Goal: Find specific page/section: Find specific page/section

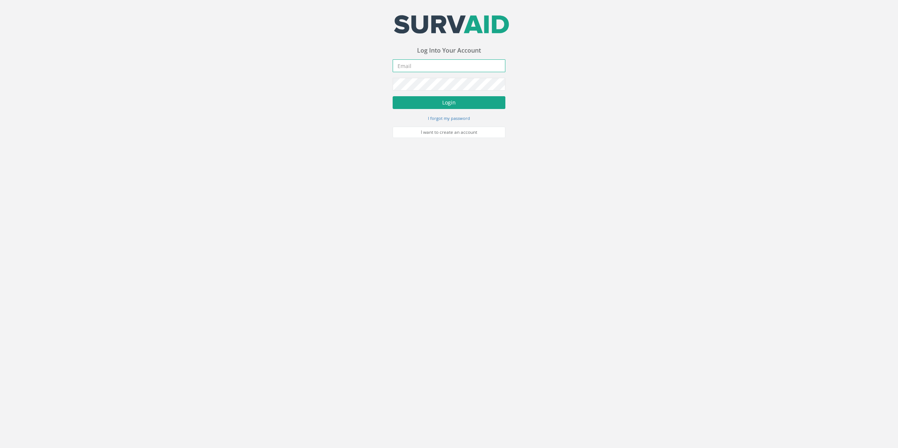
type input "[PERSON_NAME][EMAIL_ADDRESS][PERSON_NAME][DOMAIN_NAME]"
click at [444, 104] on button "Login" at bounding box center [449, 102] width 113 height 13
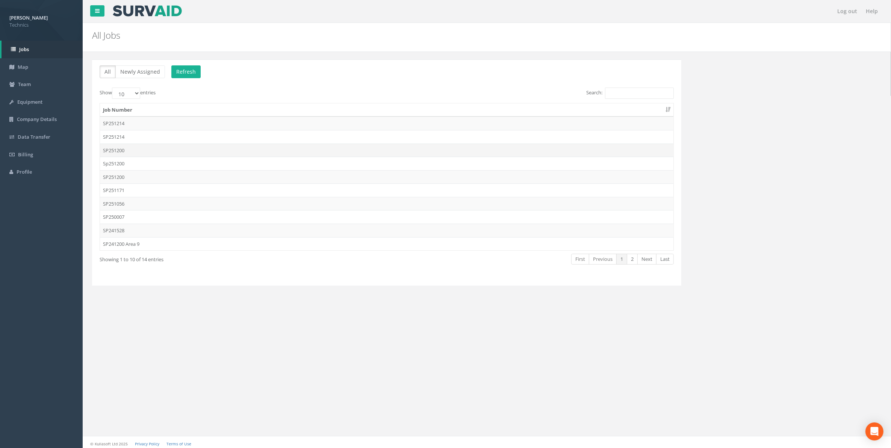
click at [119, 152] on td "SP251200" at bounding box center [386, 151] width 573 height 14
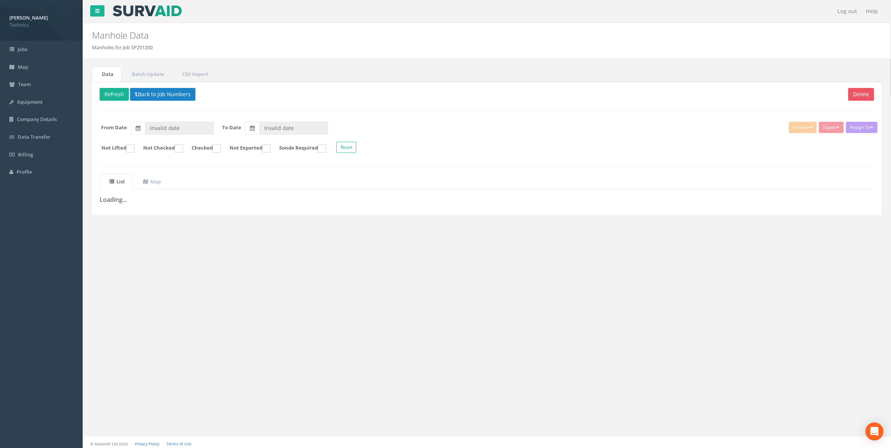
type input "[DATE]"
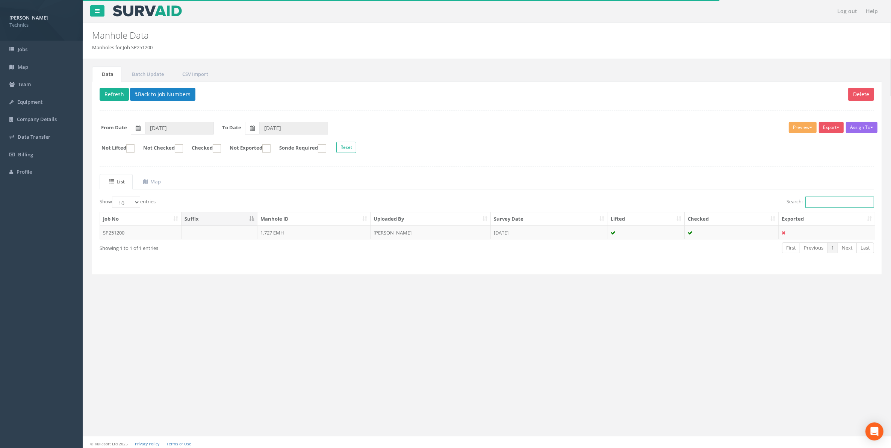
click at [817, 208] on input "Search:" at bounding box center [839, 202] width 69 height 11
drag, startPoint x: 823, startPoint y: 201, endPoint x: 802, endPoint y: 203, distance: 20.8
click at [802, 203] on label "Search: 1.744" at bounding box center [831, 202] width 88 height 11
type input "1.744"
click at [160, 97] on button "Back to Job Numbers" at bounding box center [162, 94] width 65 height 13
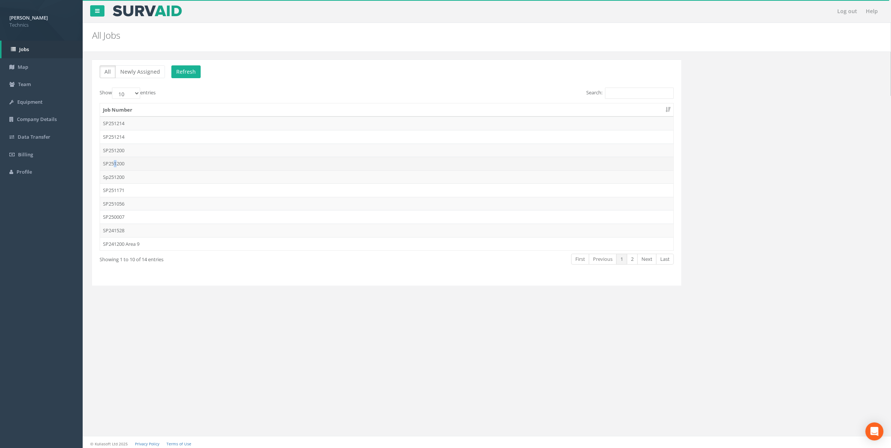
click at [116, 163] on td "SP251200" at bounding box center [386, 164] width 573 height 14
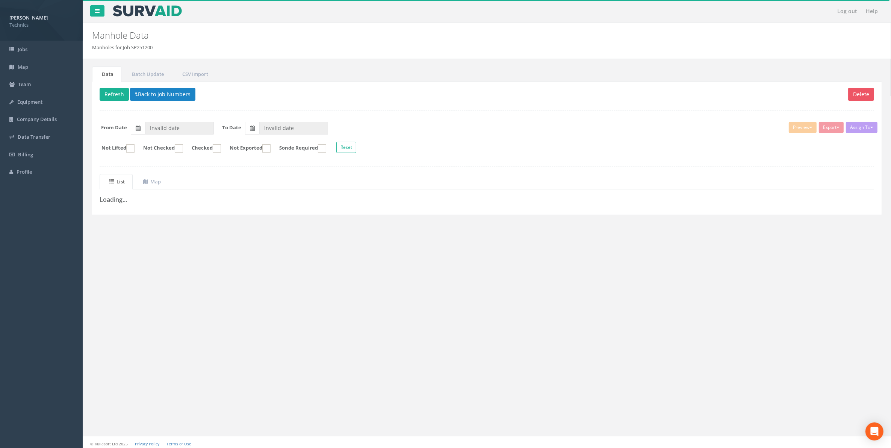
type input "[DATE]"
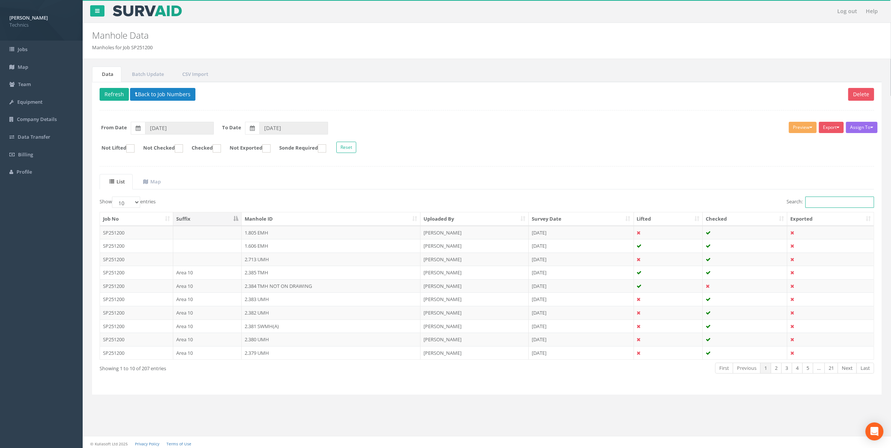
click at [812, 201] on input "Search:" at bounding box center [839, 202] width 69 height 11
paste input "1.744"
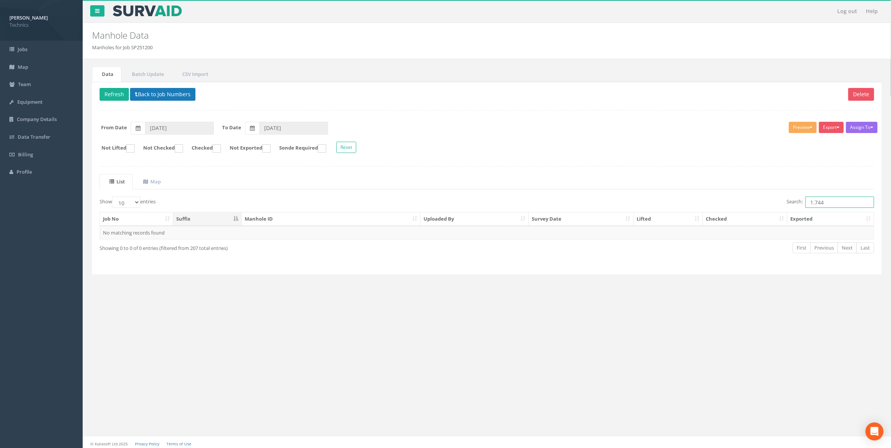
type input "1.744"
click at [155, 95] on button "Back to Job Numbers" at bounding box center [162, 94] width 65 height 13
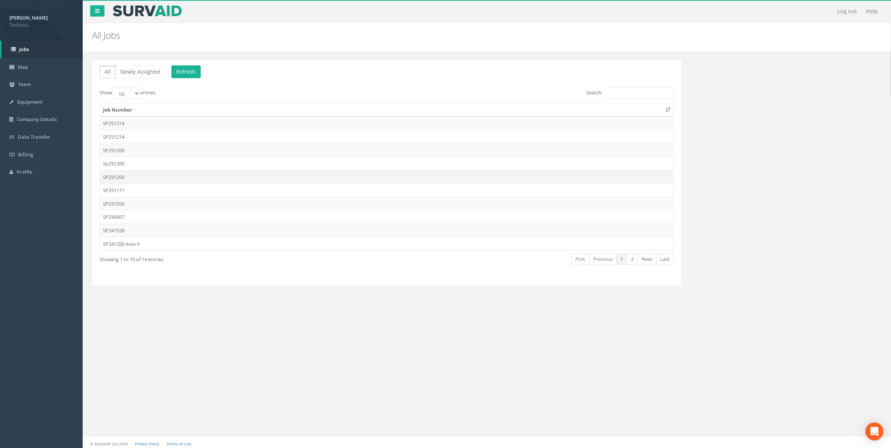
click at [121, 179] on td "SP251200" at bounding box center [386, 177] width 573 height 14
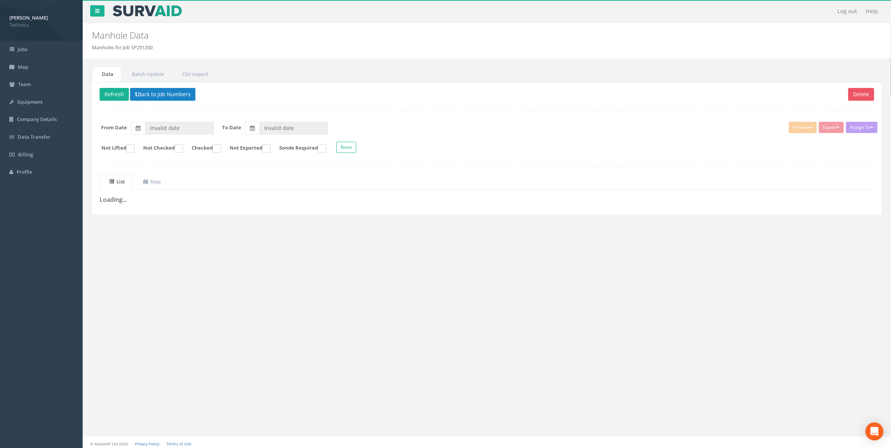
type input "[DATE]"
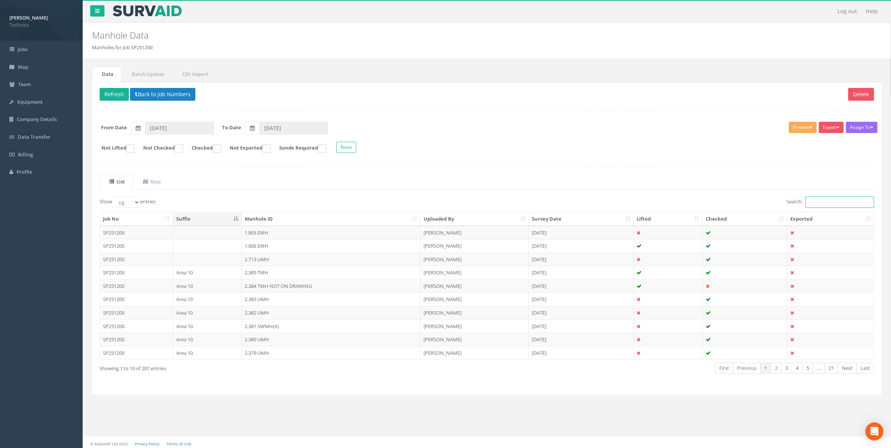
click at [818, 207] on input "Search:" at bounding box center [839, 202] width 69 height 11
paste input "1.744"
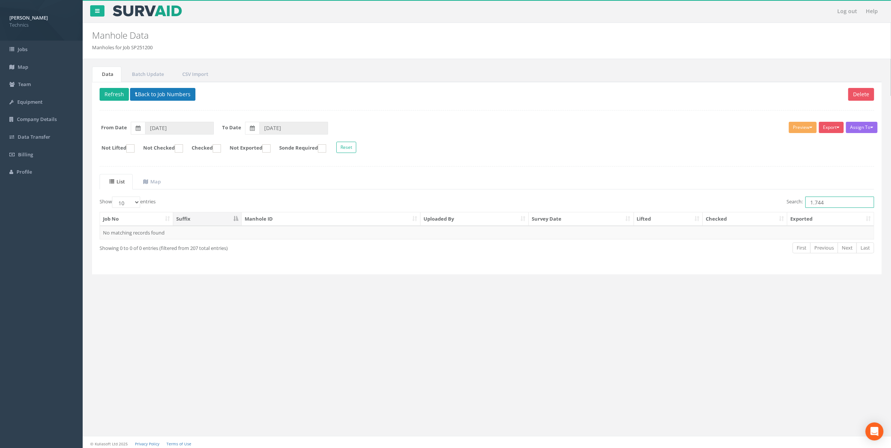
type input "1.744"
click at [162, 97] on button "Back to Job Numbers" at bounding box center [162, 94] width 65 height 13
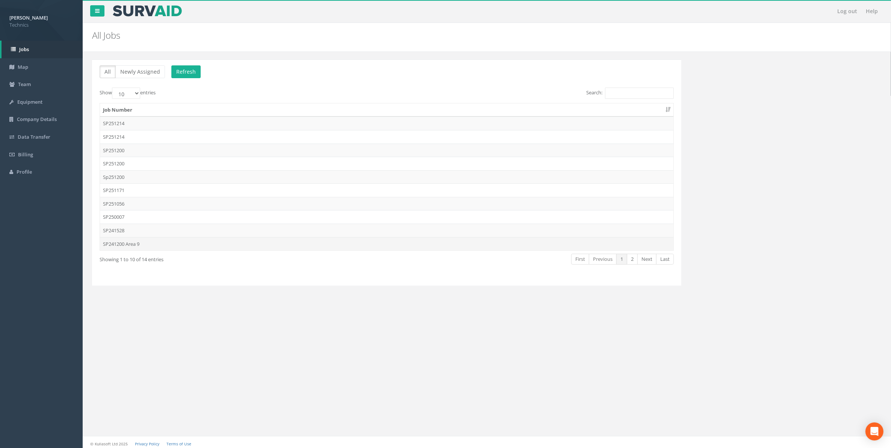
click at [125, 247] on td "SP241200 Area 9" at bounding box center [386, 244] width 573 height 14
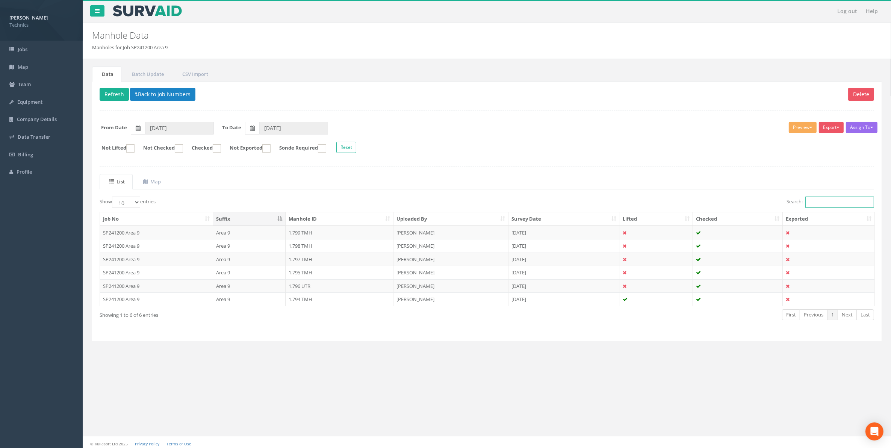
click at [811, 205] on input "Search:" at bounding box center [839, 202] width 69 height 11
paste input "1.744"
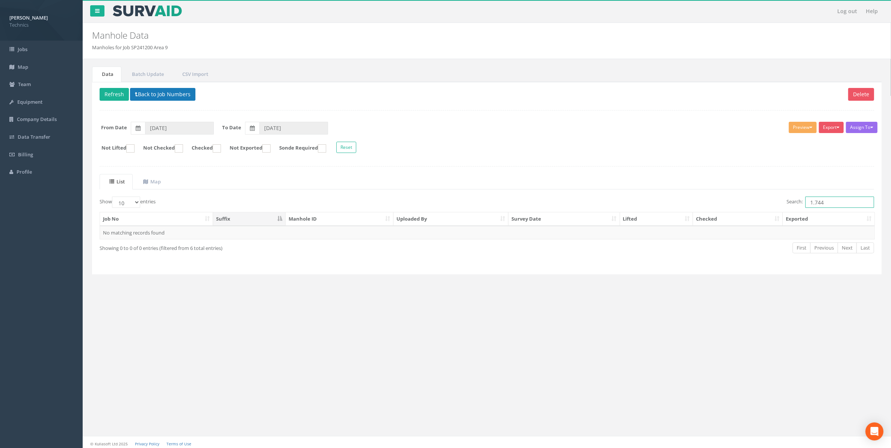
type input "1.744"
click at [160, 99] on button "Back to Job Numbers" at bounding box center [162, 94] width 65 height 13
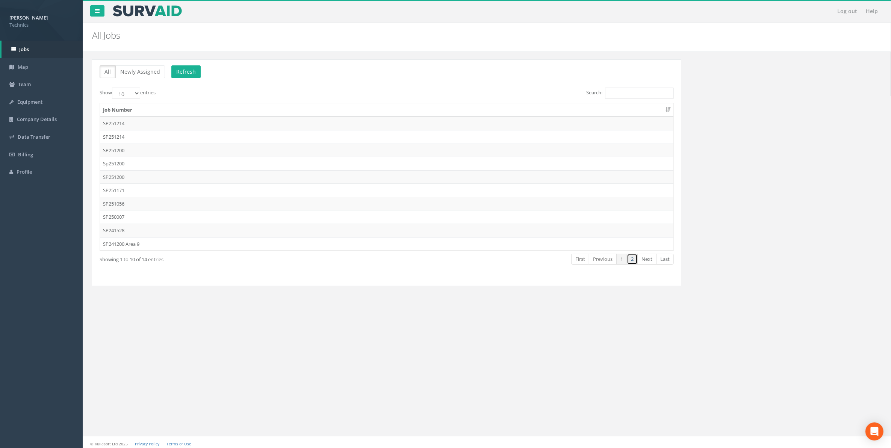
click at [632, 262] on link "2" at bounding box center [632, 259] width 11 height 11
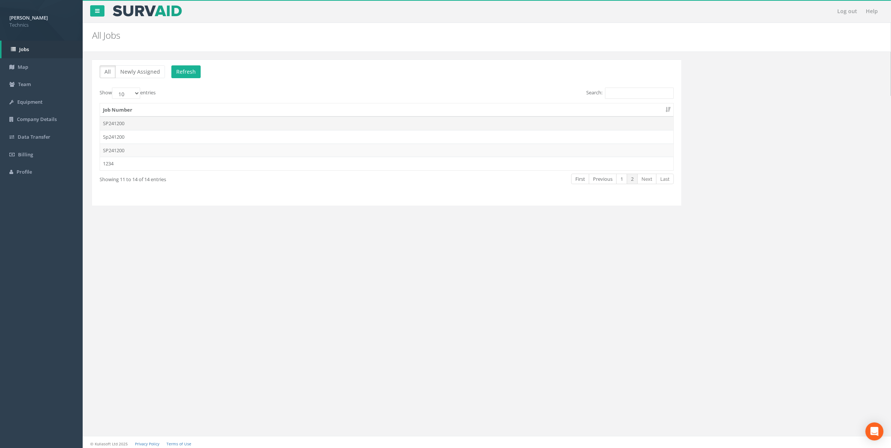
click at [117, 121] on td "SP241200" at bounding box center [386, 123] width 573 height 14
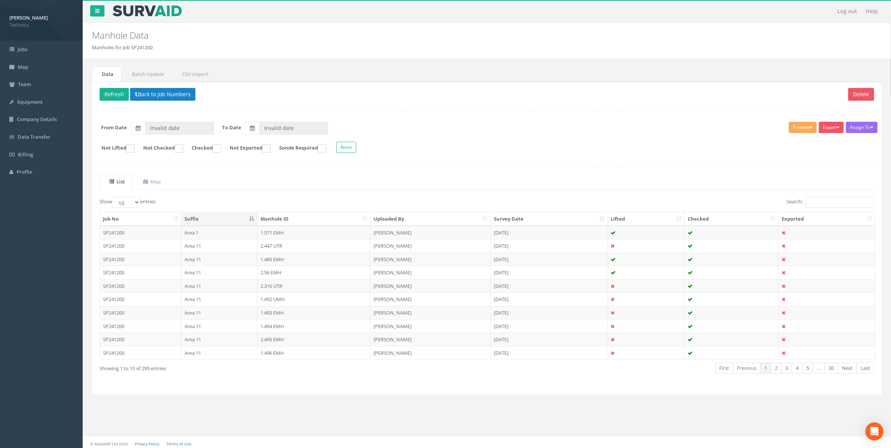
type input "[DATE]"
click at [811, 206] on input "Search:" at bounding box center [839, 202] width 69 height 11
paste input "1.744"
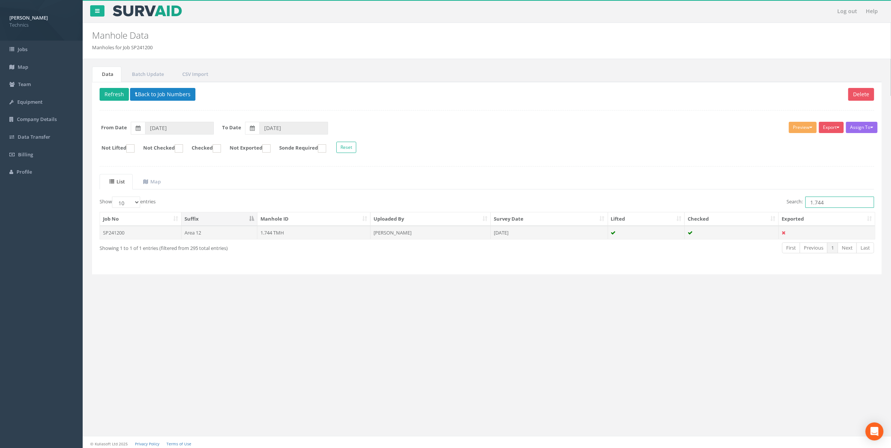
type input "1.744"
click at [277, 236] on td "1.744 TMH" at bounding box center [313, 233] width 113 height 14
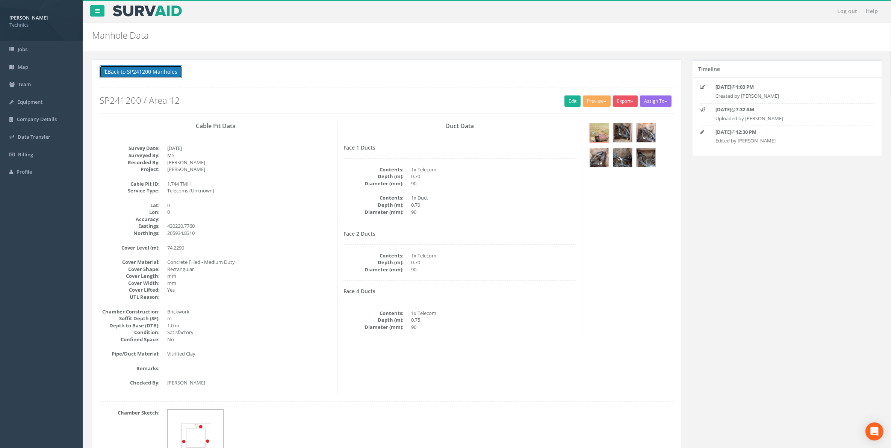
click at [155, 73] on button "Back to SP241200 Manholes" at bounding box center [141, 71] width 83 height 13
